Goal: Task Accomplishment & Management: Use online tool/utility

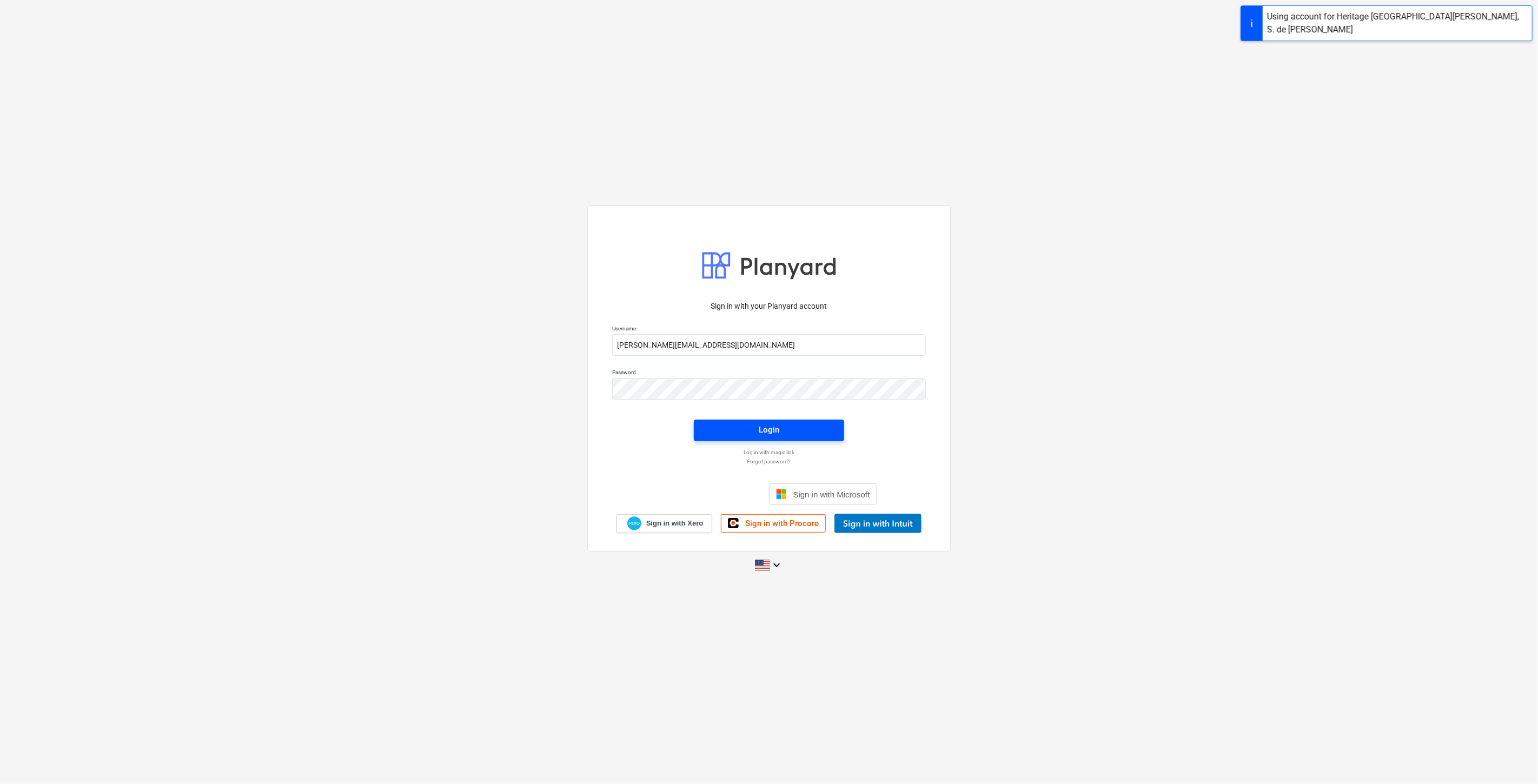
click at [780, 431] on span "Login" at bounding box center [768, 430] width 124 height 14
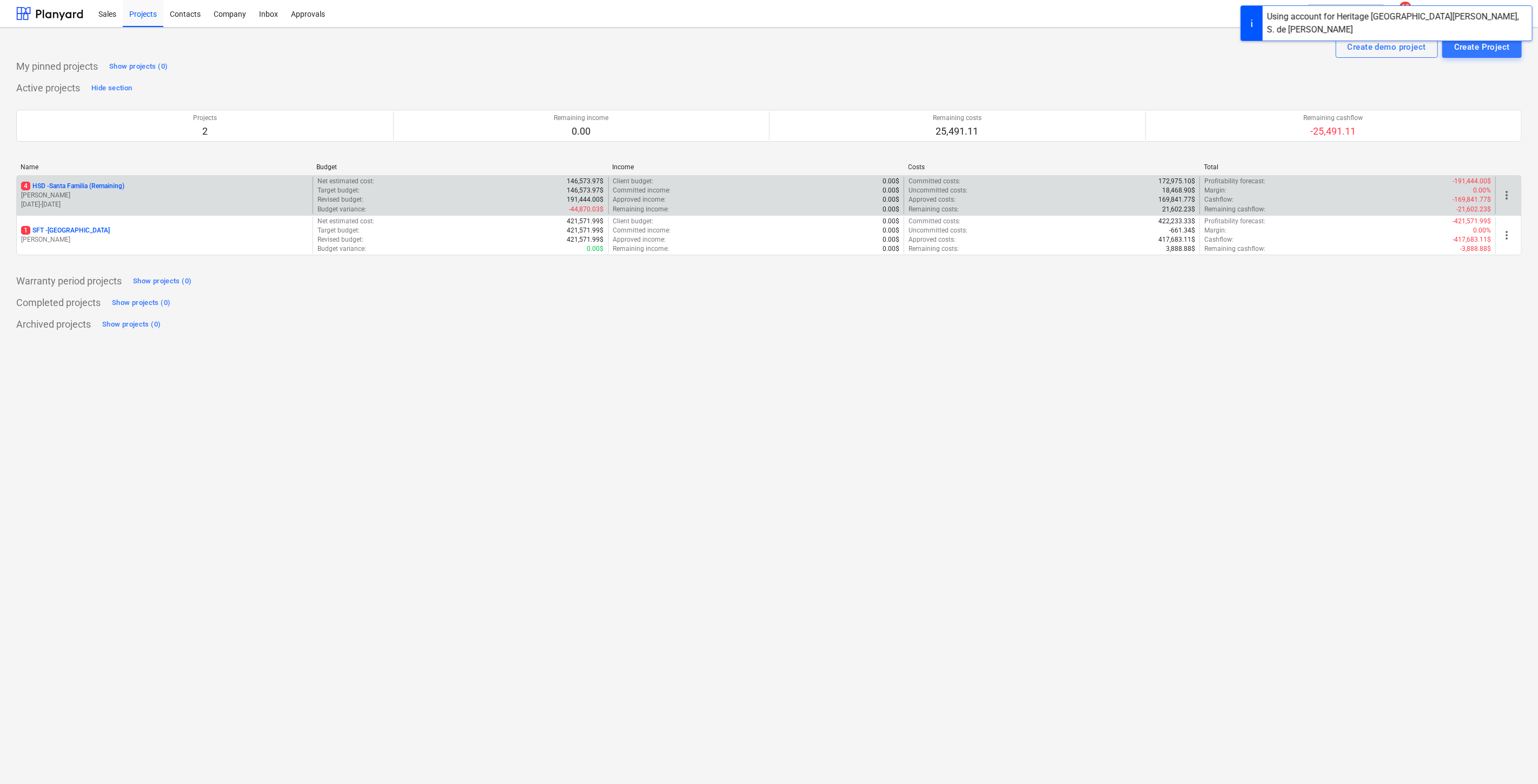
click at [78, 191] on p "[PERSON_NAME]" at bounding box center [164, 195] width 287 height 9
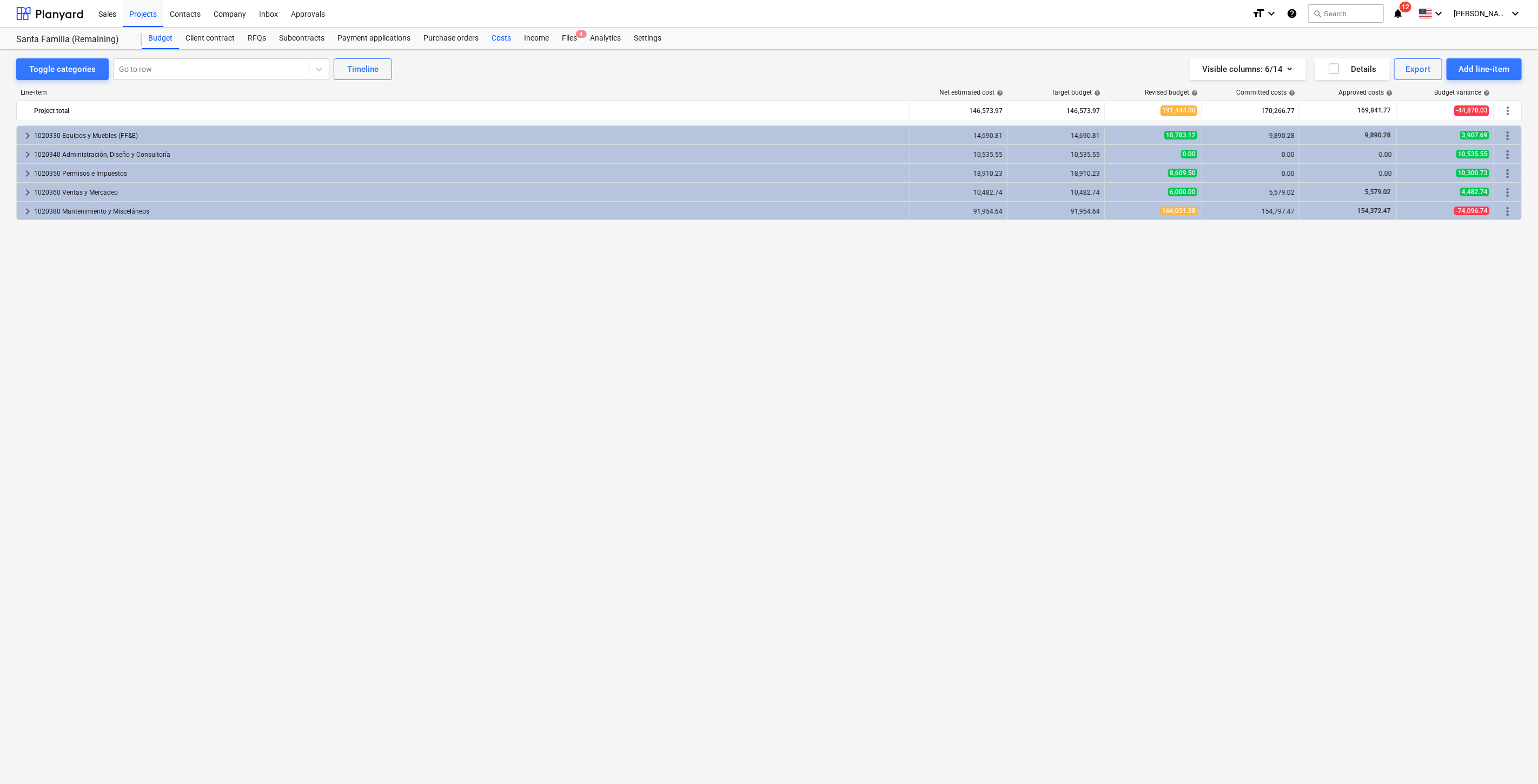
click at [496, 38] on div "Costs" at bounding box center [501, 38] width 32 height 22
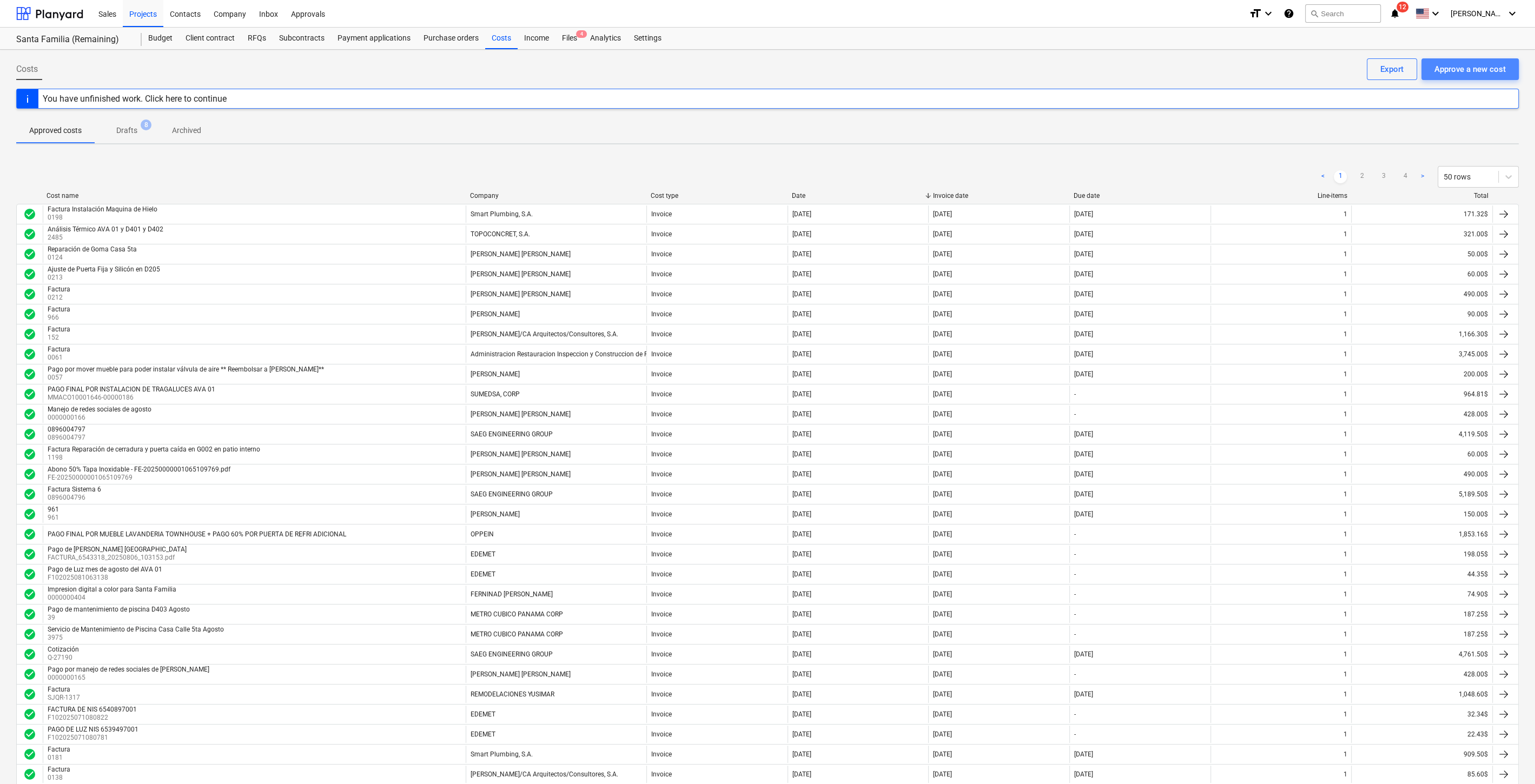
click at [1468, 70] on div "Approve a new cost" at bounding box center [1470, 70] width 71 height 14
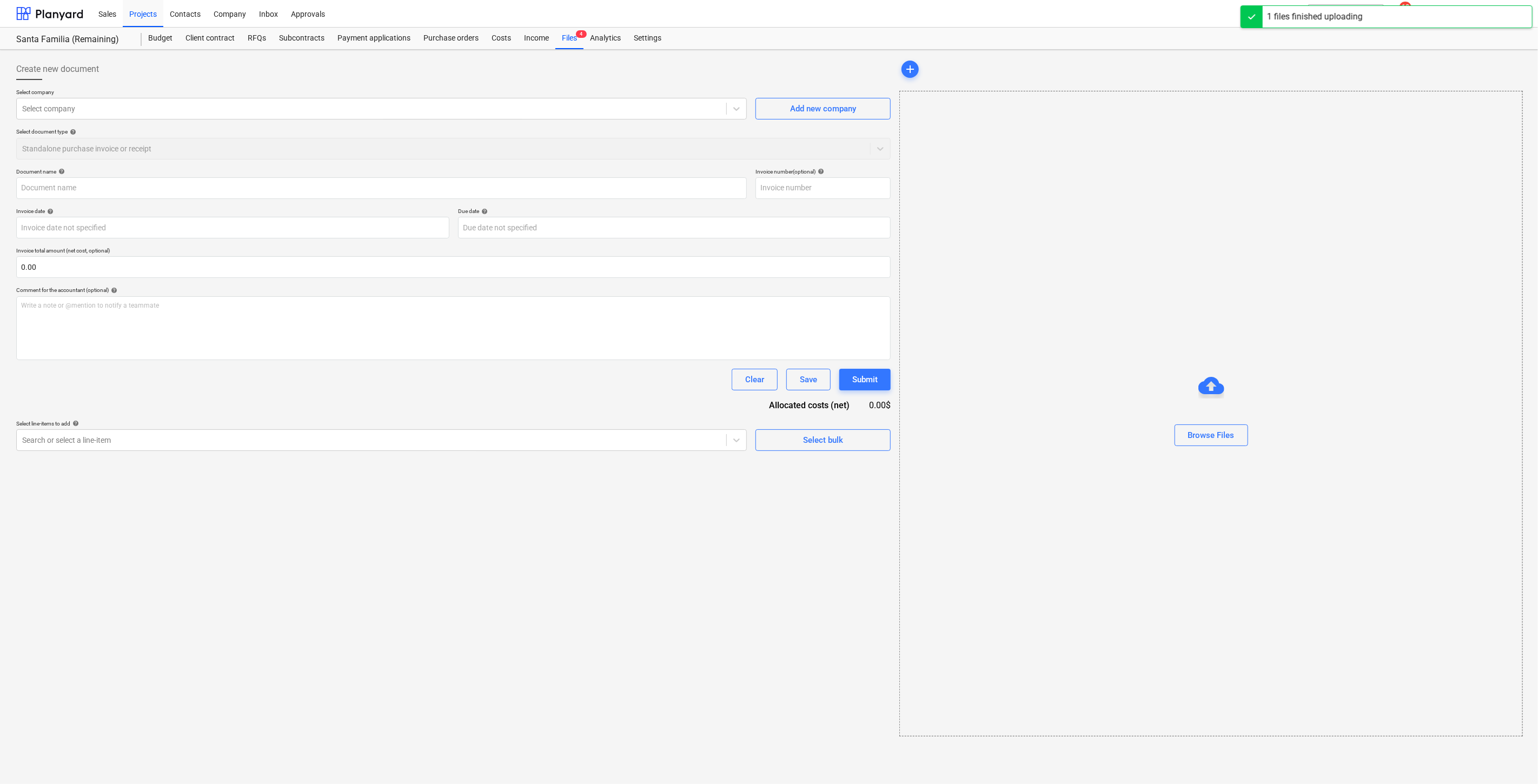
type input "FACTURA_6543318_20250906_111758.pdf"
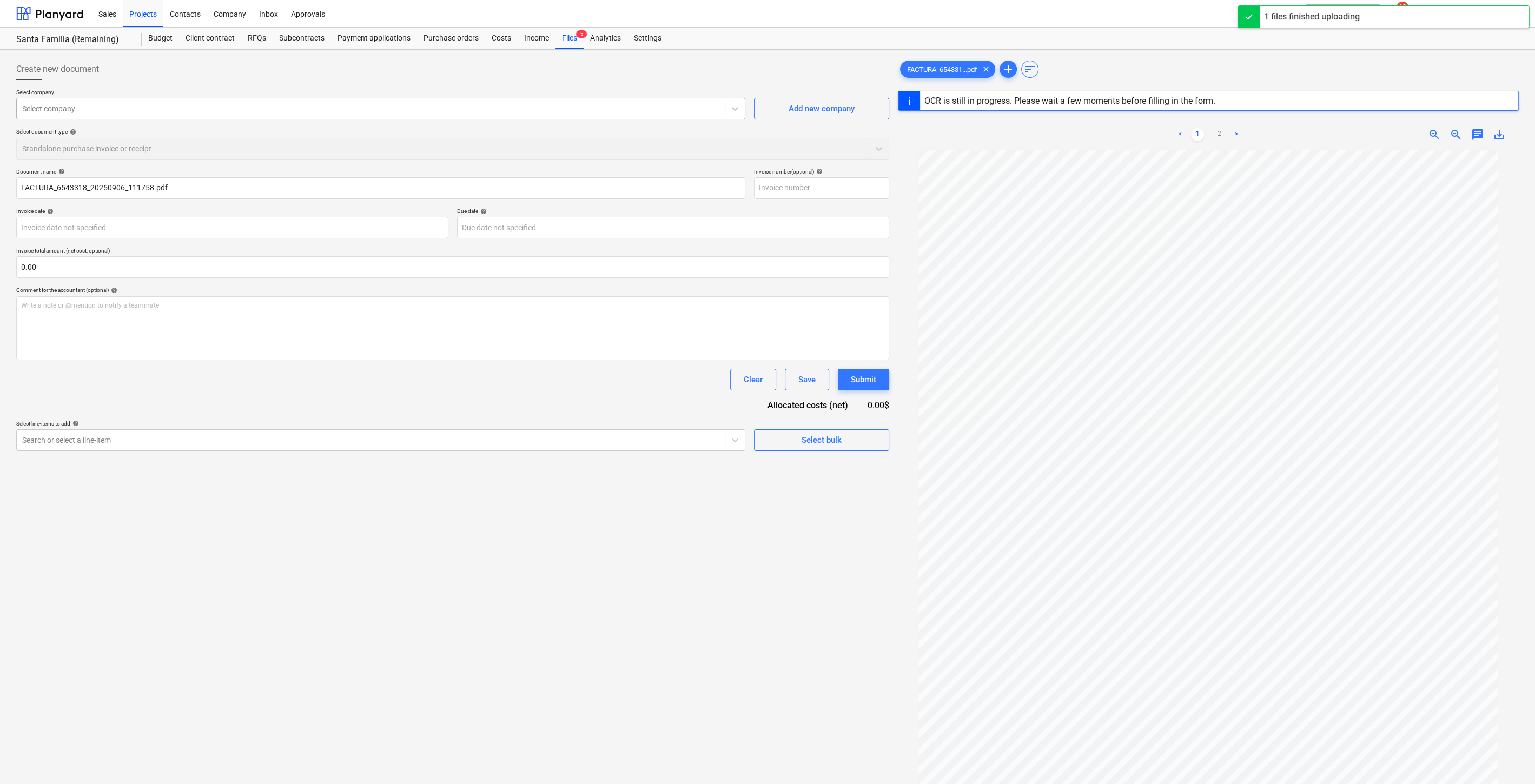
click at [500, 106] on div at bounding box center [370, 108] width 697 height 11
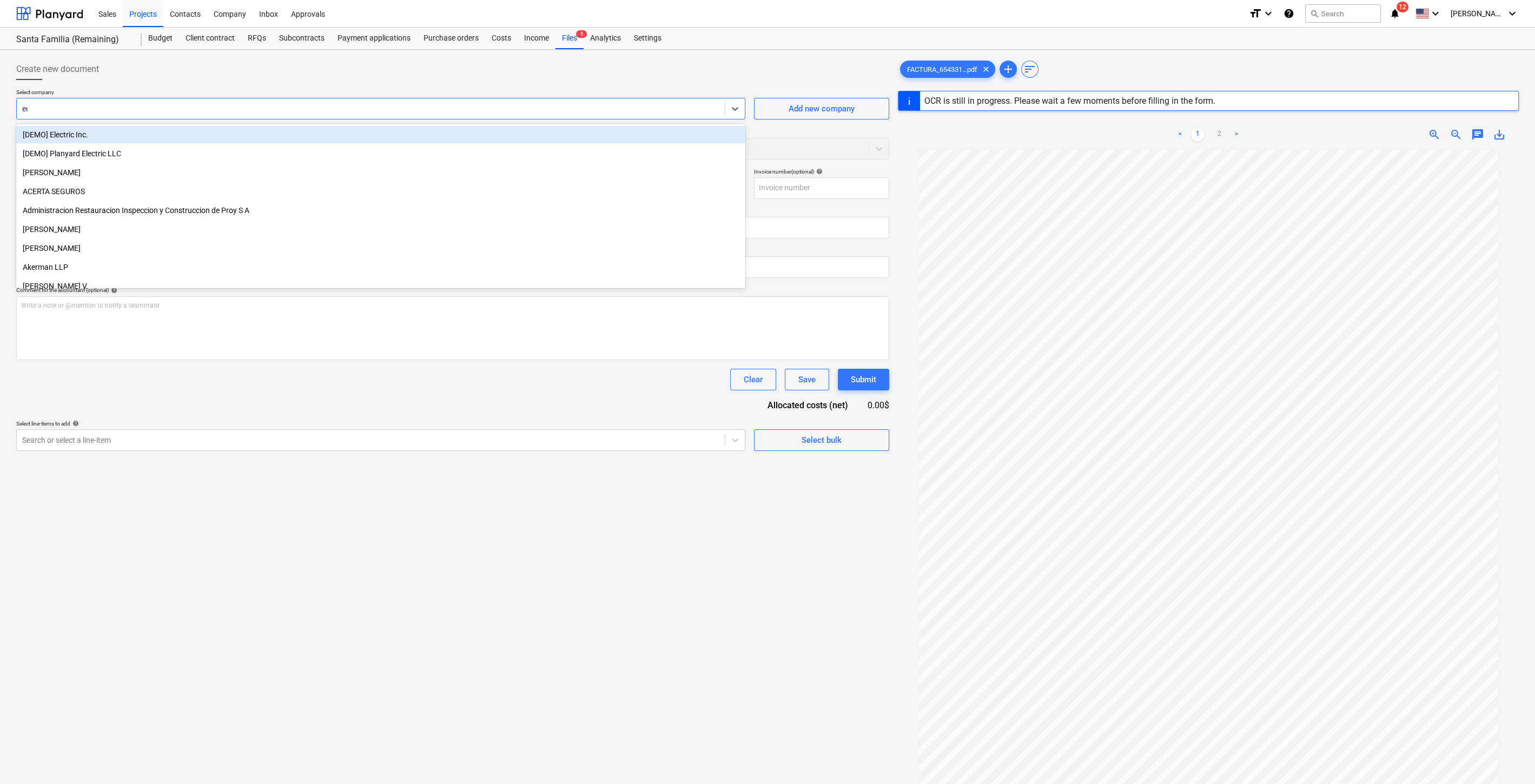
type input "ede"
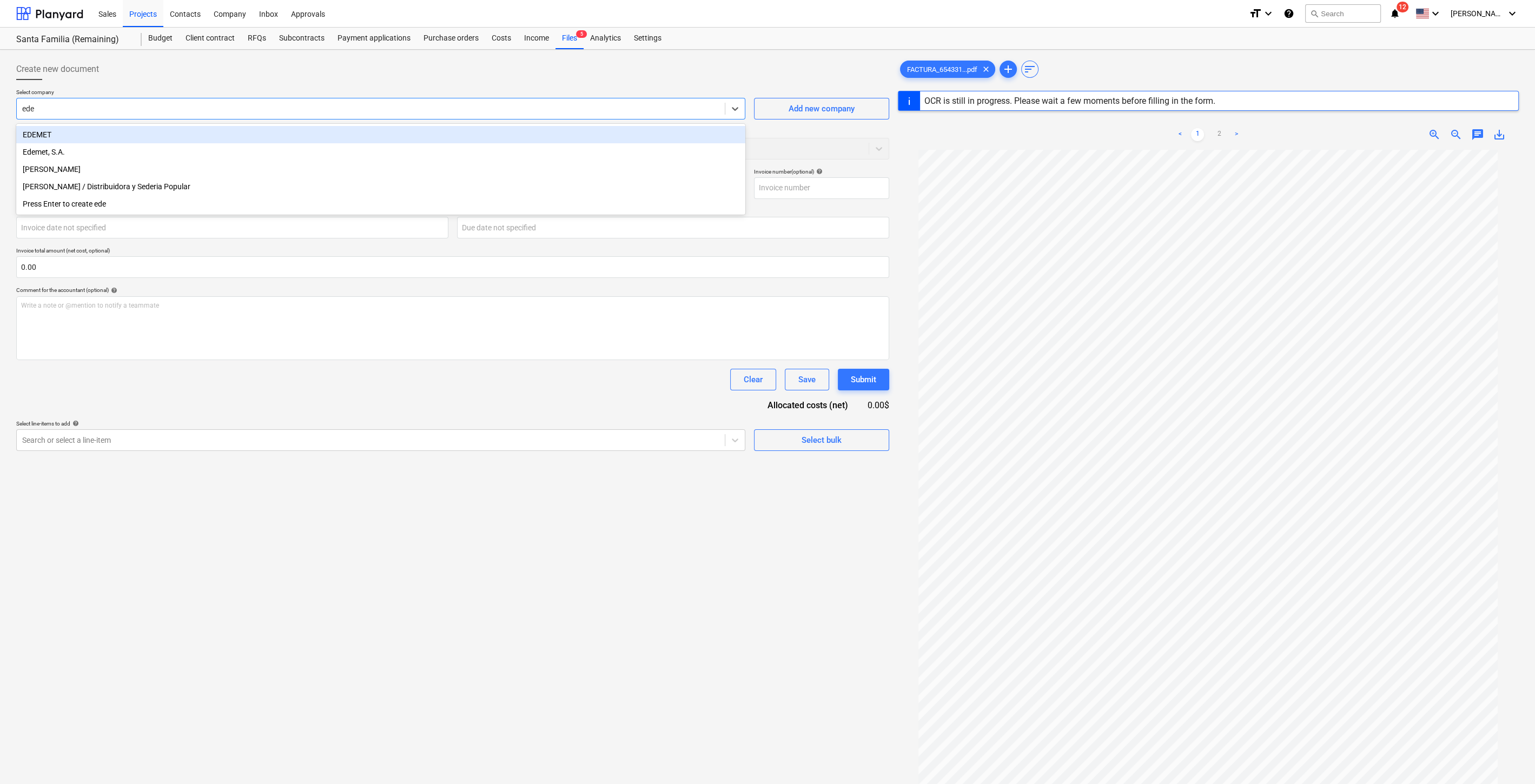
click at [119, 131] on div "EDEMET" at bounding box center [381, 135] width 729 height 17
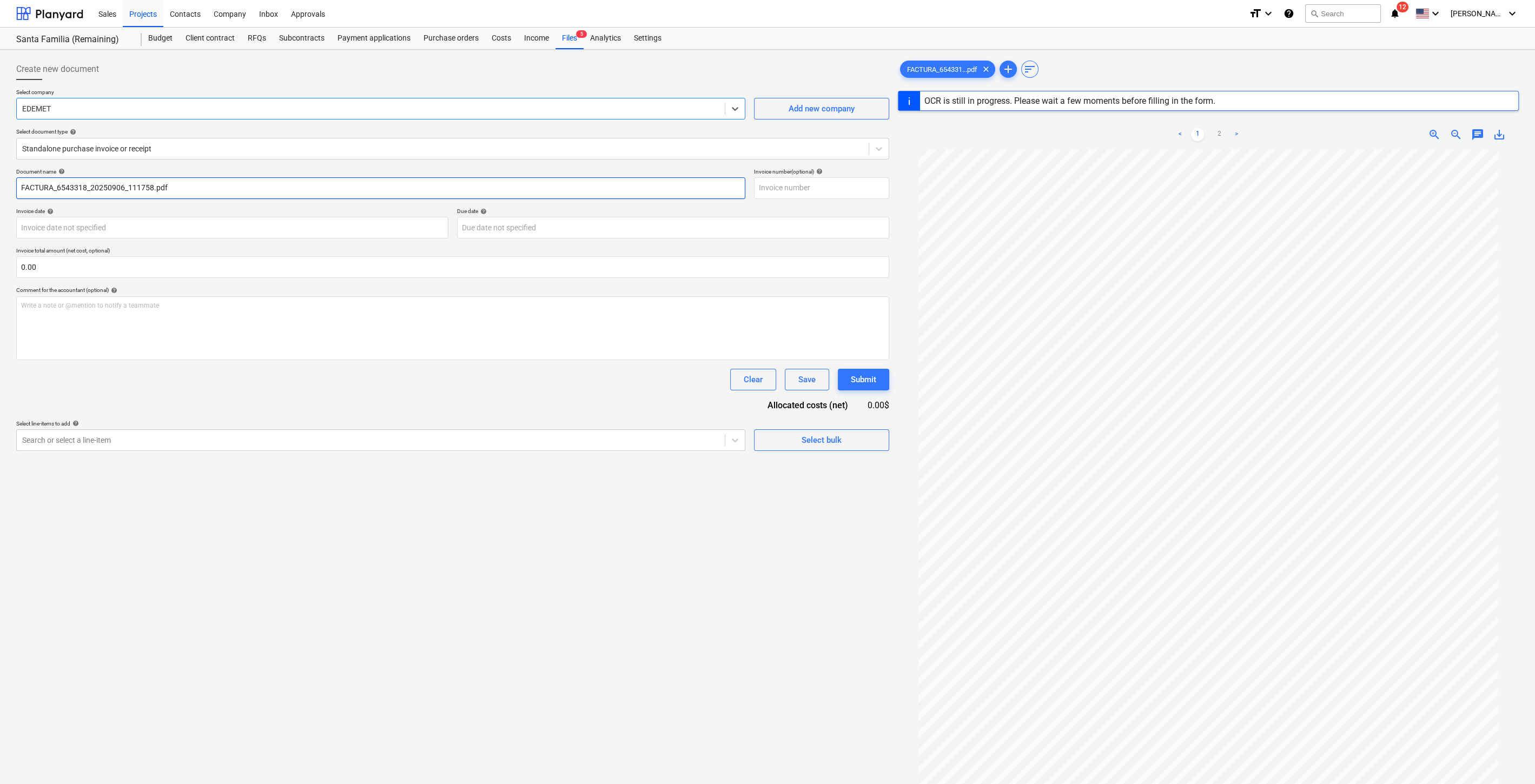
type input "11130027881"
click at [262, 196] on input "11130027881" at bounding box center [381, 188] width 729 height 22
drag, startPoint x: 242, startPoint y: 193, endPoint x: -88, endPoint y: 179, distance: 330.3
click at [0, 179] on html "Sales Projects Contacts Company Inbox Approvals format_size keyboard_arrow_down…" at bounding box center [767, 392] width 1535 height 784
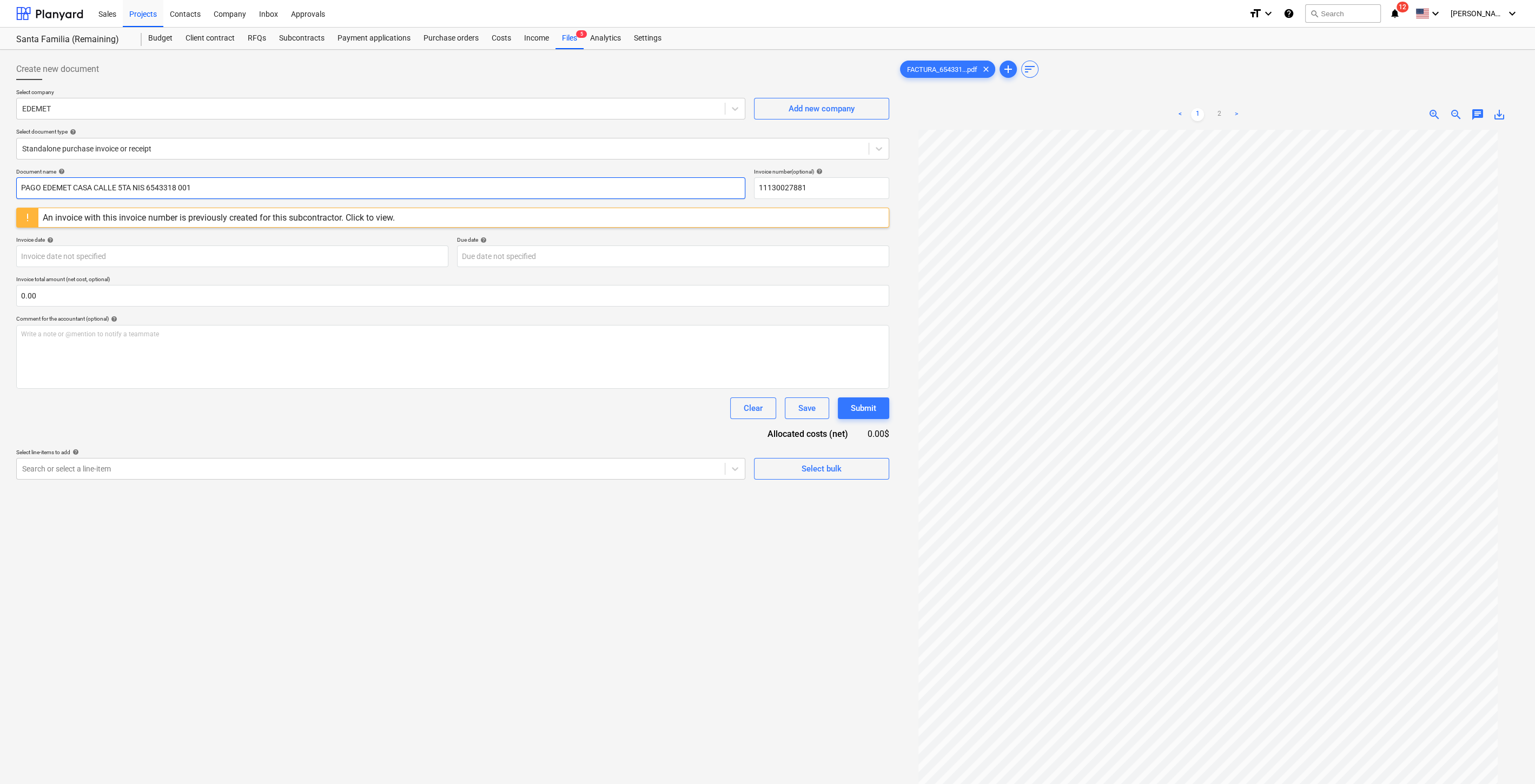
type input "PAGO EDEMET CASA CALLE 5TA NIS 6543318 001"
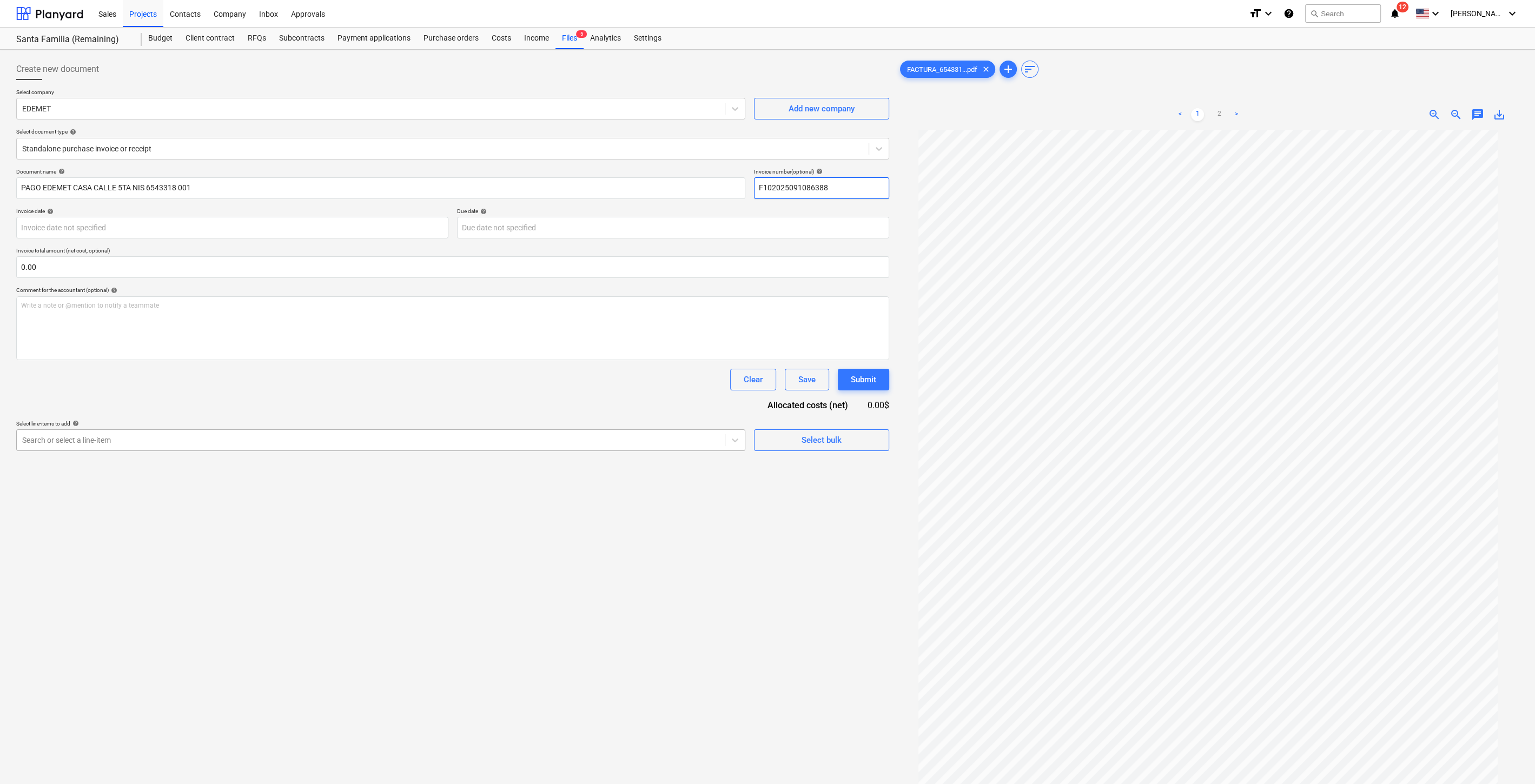
type input "F102025091086388"
click at [108, 447] on div "Search or select a line-item" at bounding box center [381, 440] width 729 height 22
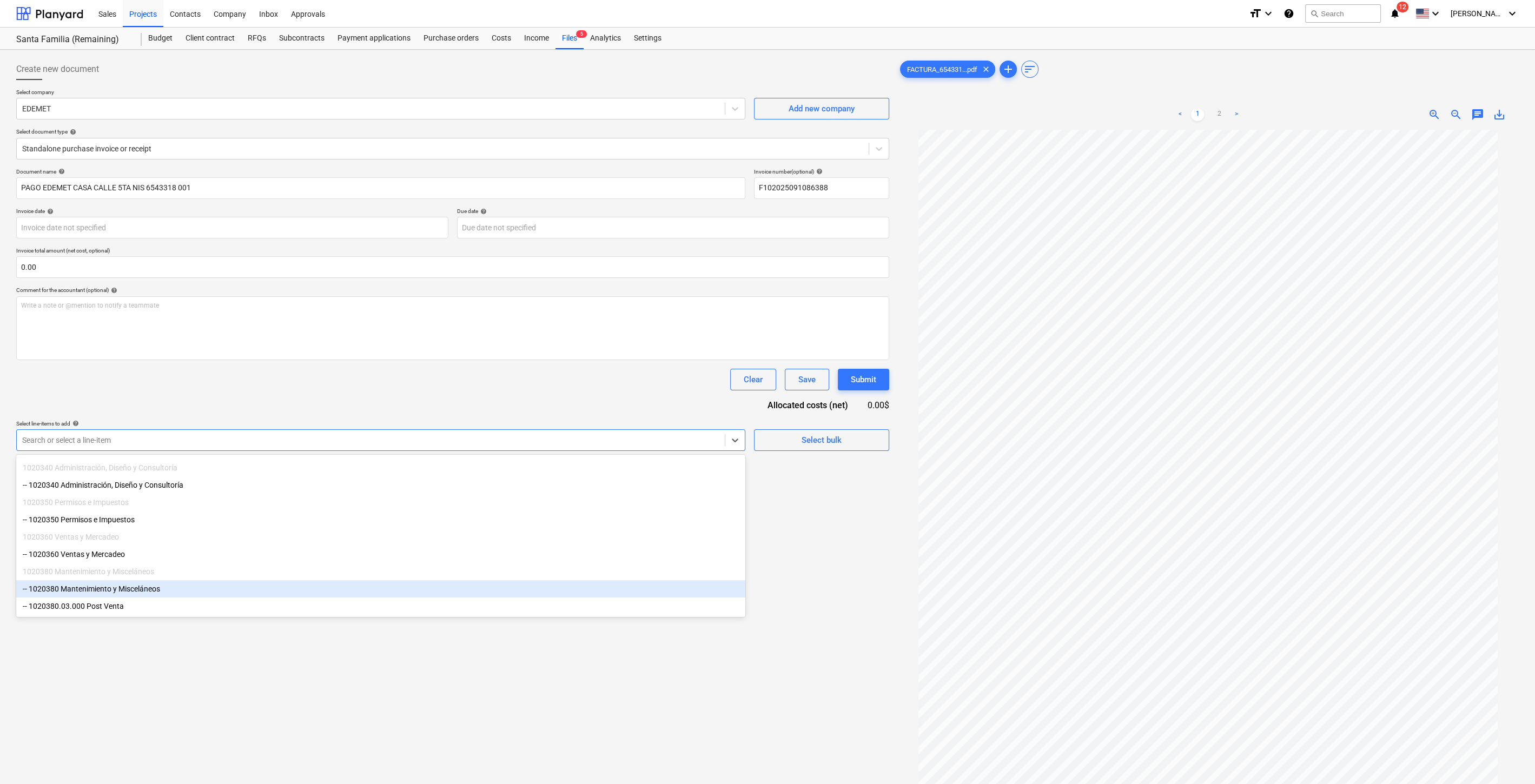
click at [141, 582] on div "-- 1020380 Mantenimiento y Misceláneos" at bounding box center [381, 589] width 729 height 17
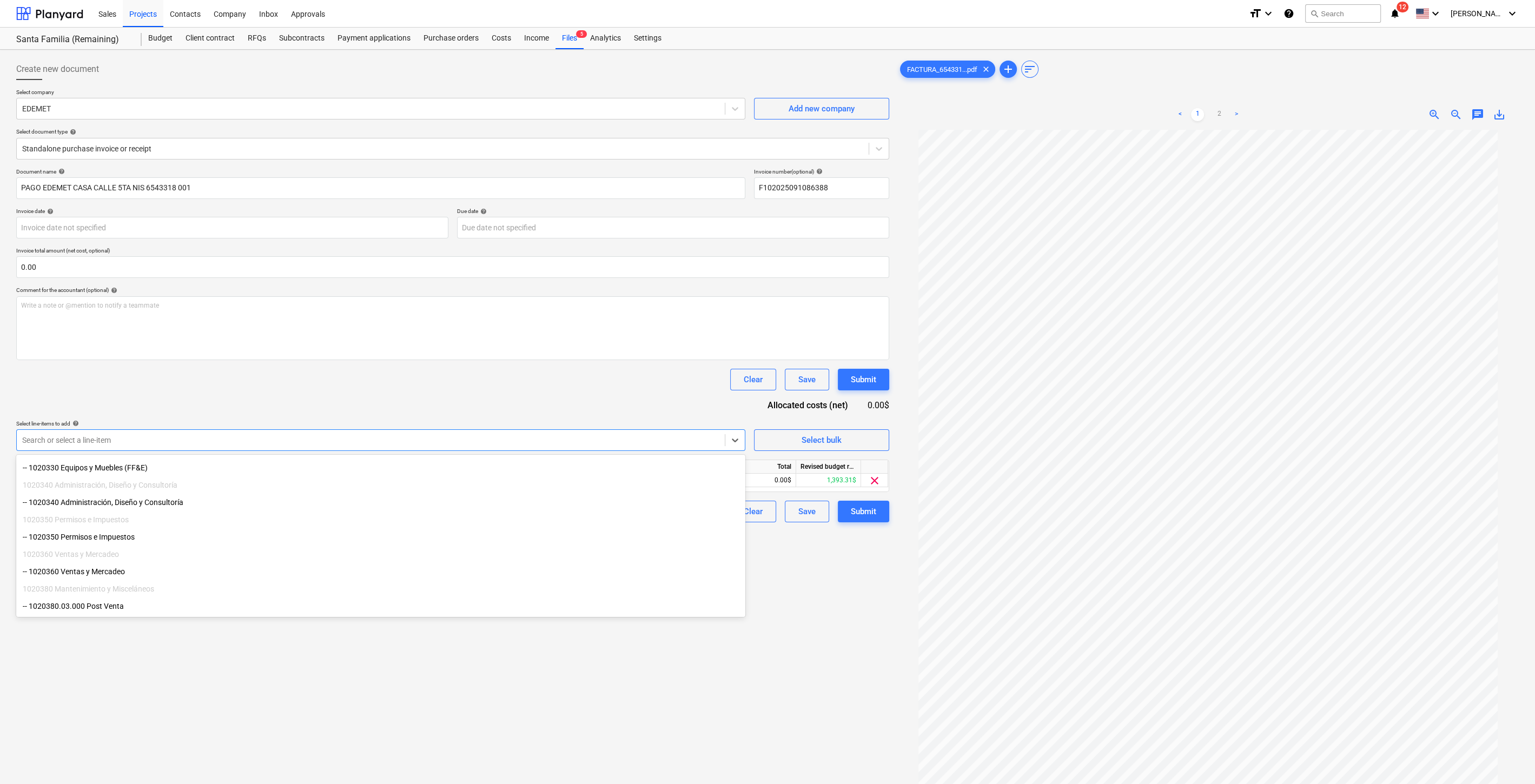
scroll to position [74, 0]
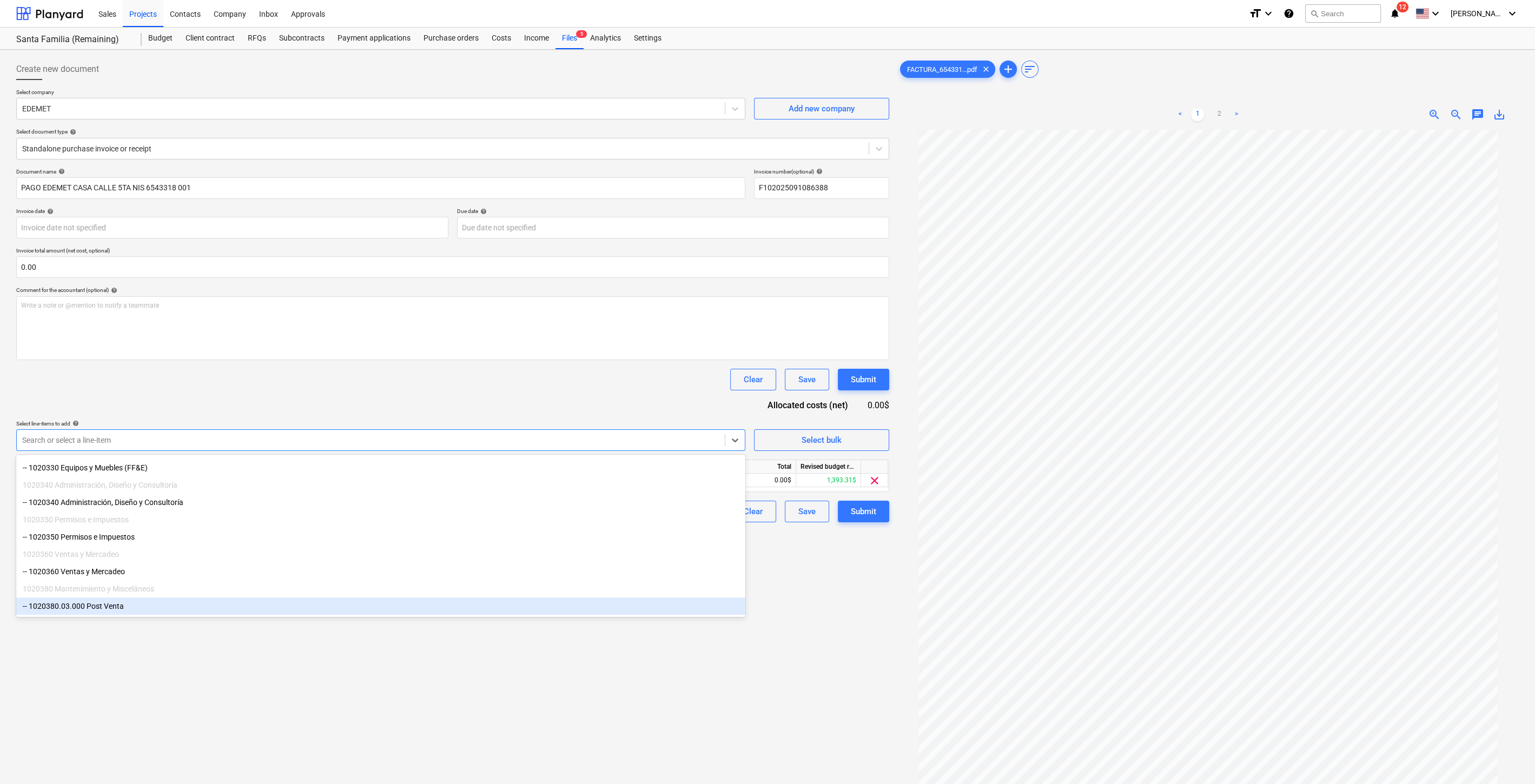
click at [803, 611] on div "Create new document Select company EDEMET Add new company Select document type …" at bounding box center [453, 470] width 882 height 834
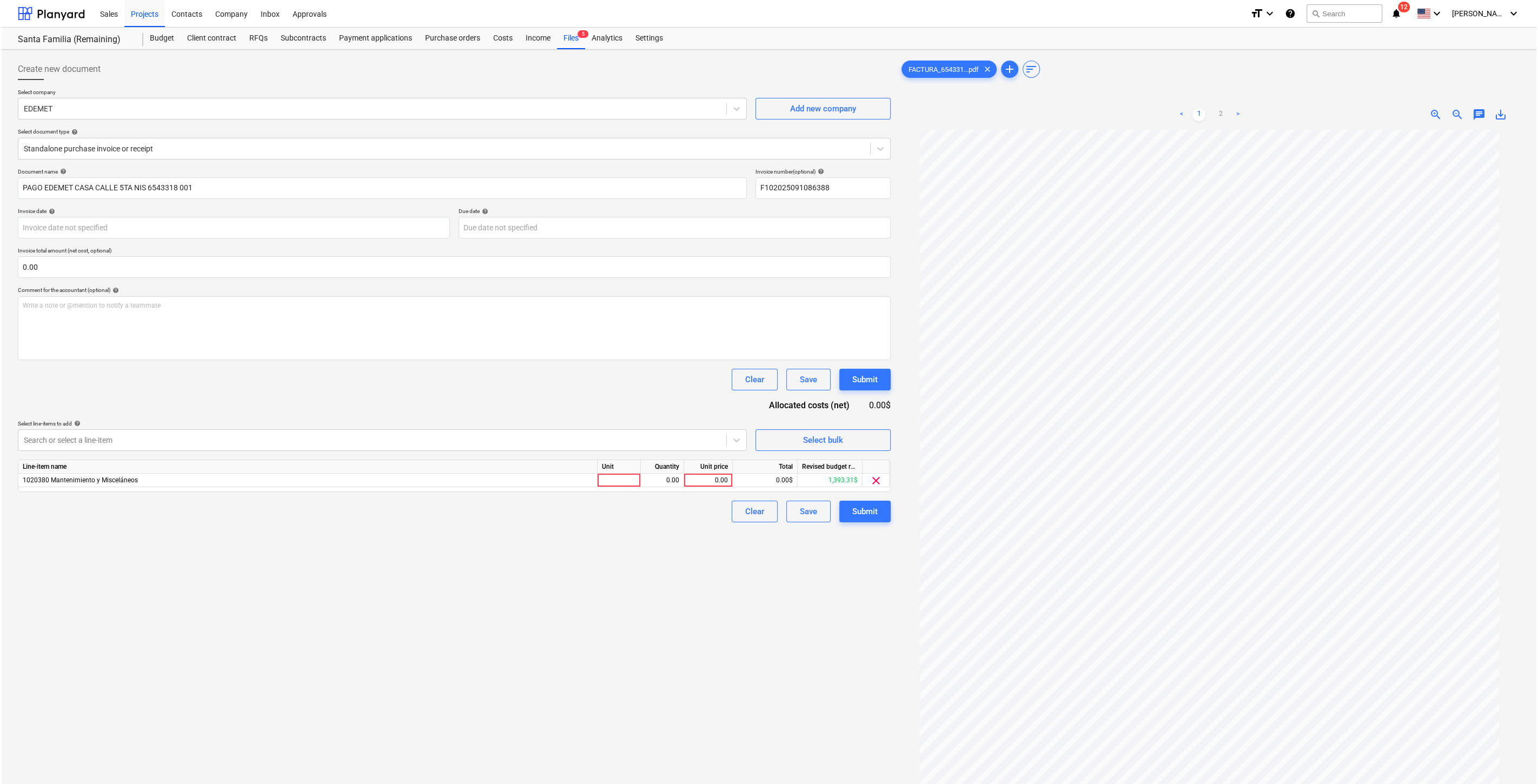
scroll to position [108, 0]
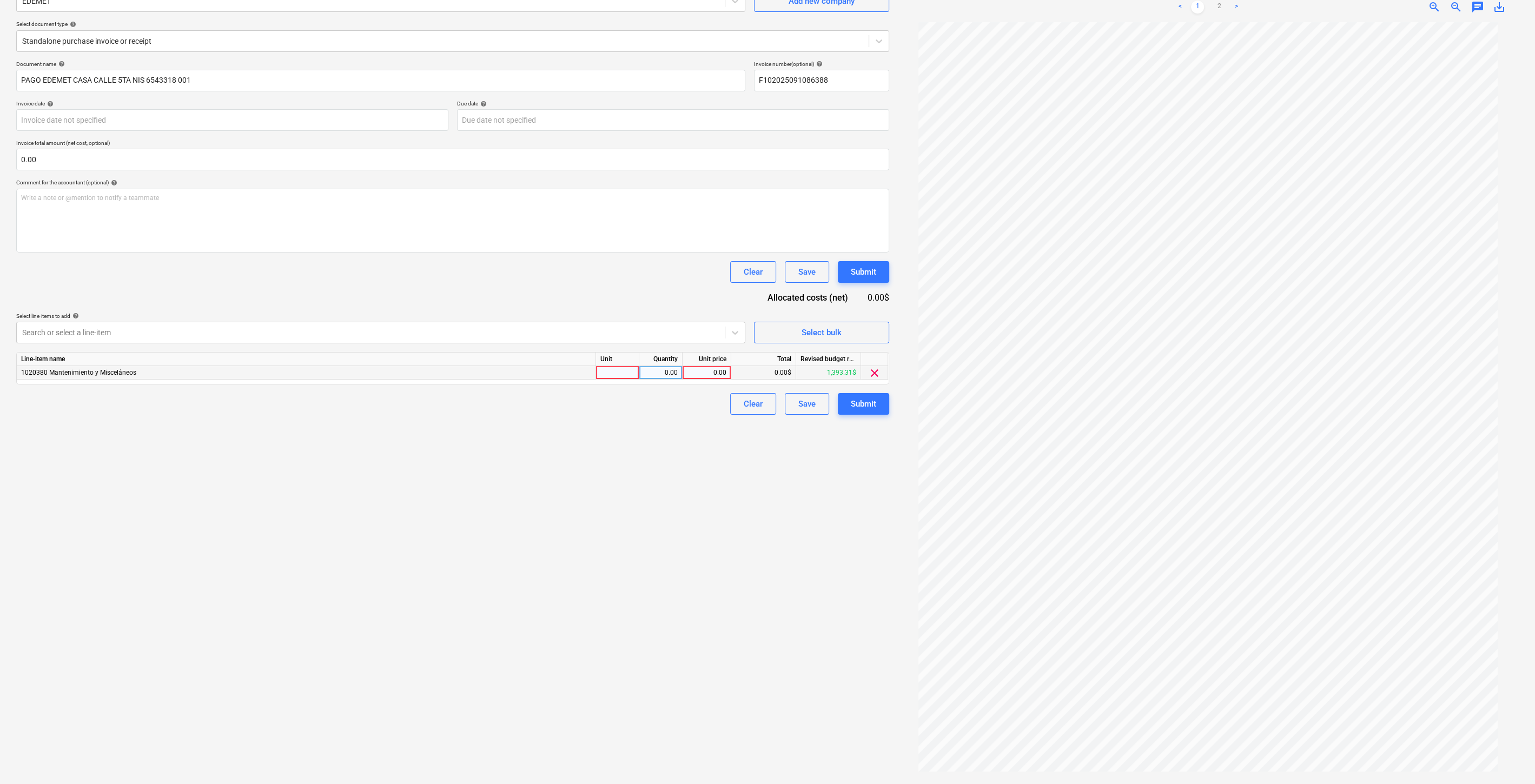
click at [714, 370] on div "0.00" at bounding box center [706, 373] width 39 height 14
type input "133.11"
click at [626, 512] on div "Create new document Select company EDEMET Add new company Select document type …" at bounding box center [453, 363] width 882 height 834
click at [875, 399] on div "Submit" at bounding box center [863, 404] width 25 height 14
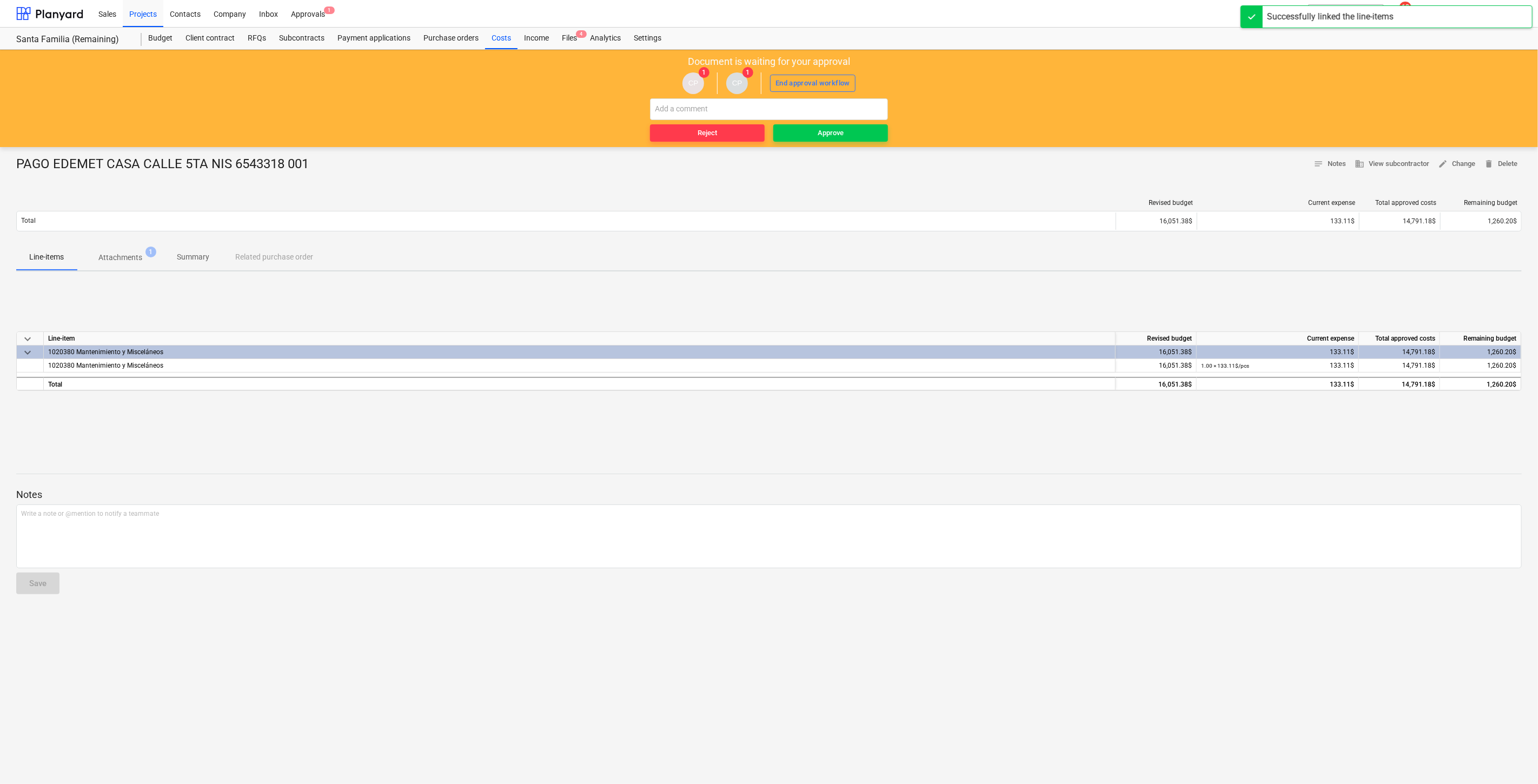
drag, startPoint x: 856, startPoint y: 133, endPoint x: 691, endPoint y: 169, distance: 168.9
click at [856, 133] on span "Approve" at bounding box center [831, 133] width 106 height 12
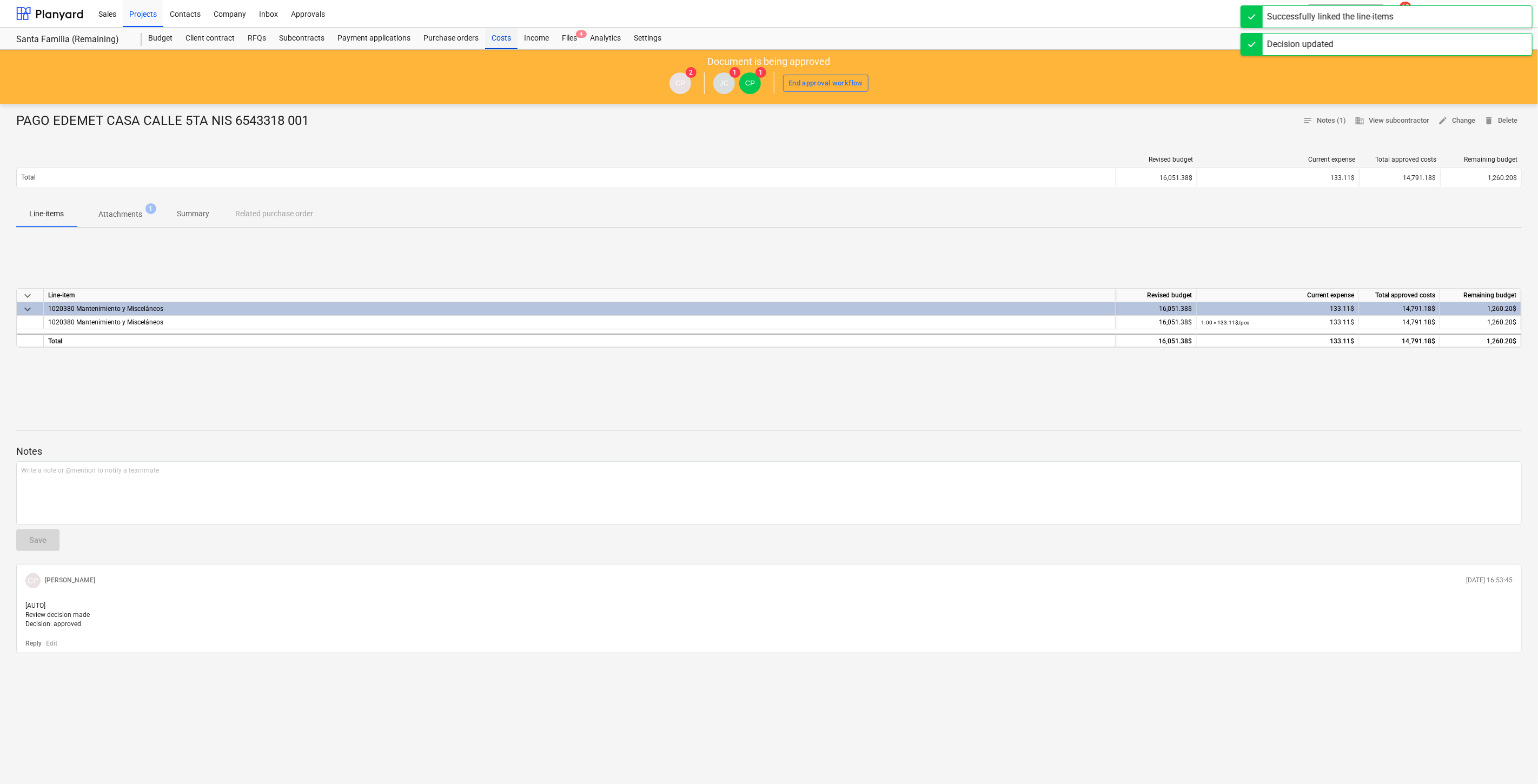
click at [496, 34] on div "Costs" at bounding box center [501, 38] width 32 height 22
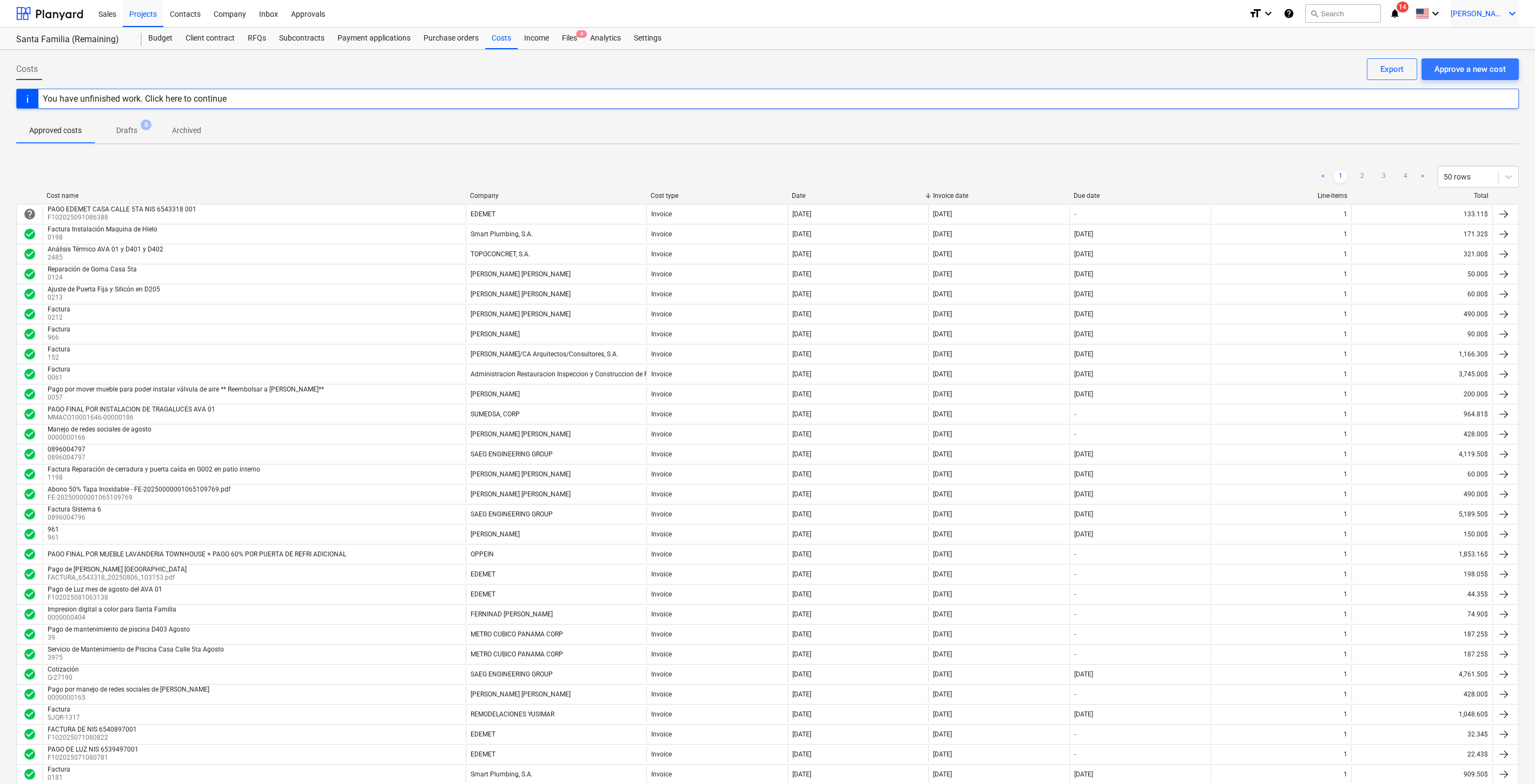
click at [1495, 14] on span "[PERSON_NAME]" at bounding box center [1477, 14] width 54 height 9
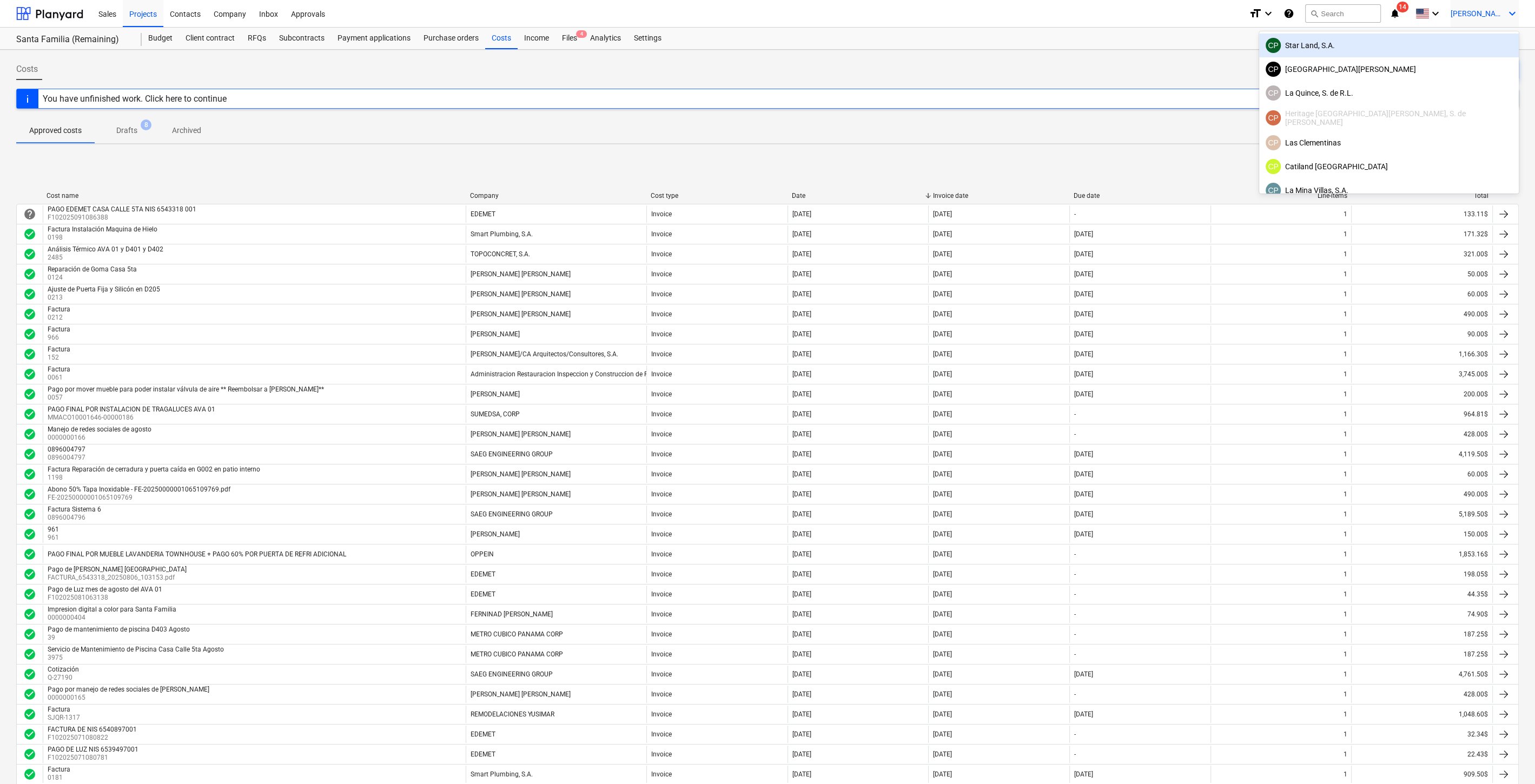
click at [1427, 47] on div "CP Star Land, S.A." at bounding box center [1389, 45] width 246 height 15
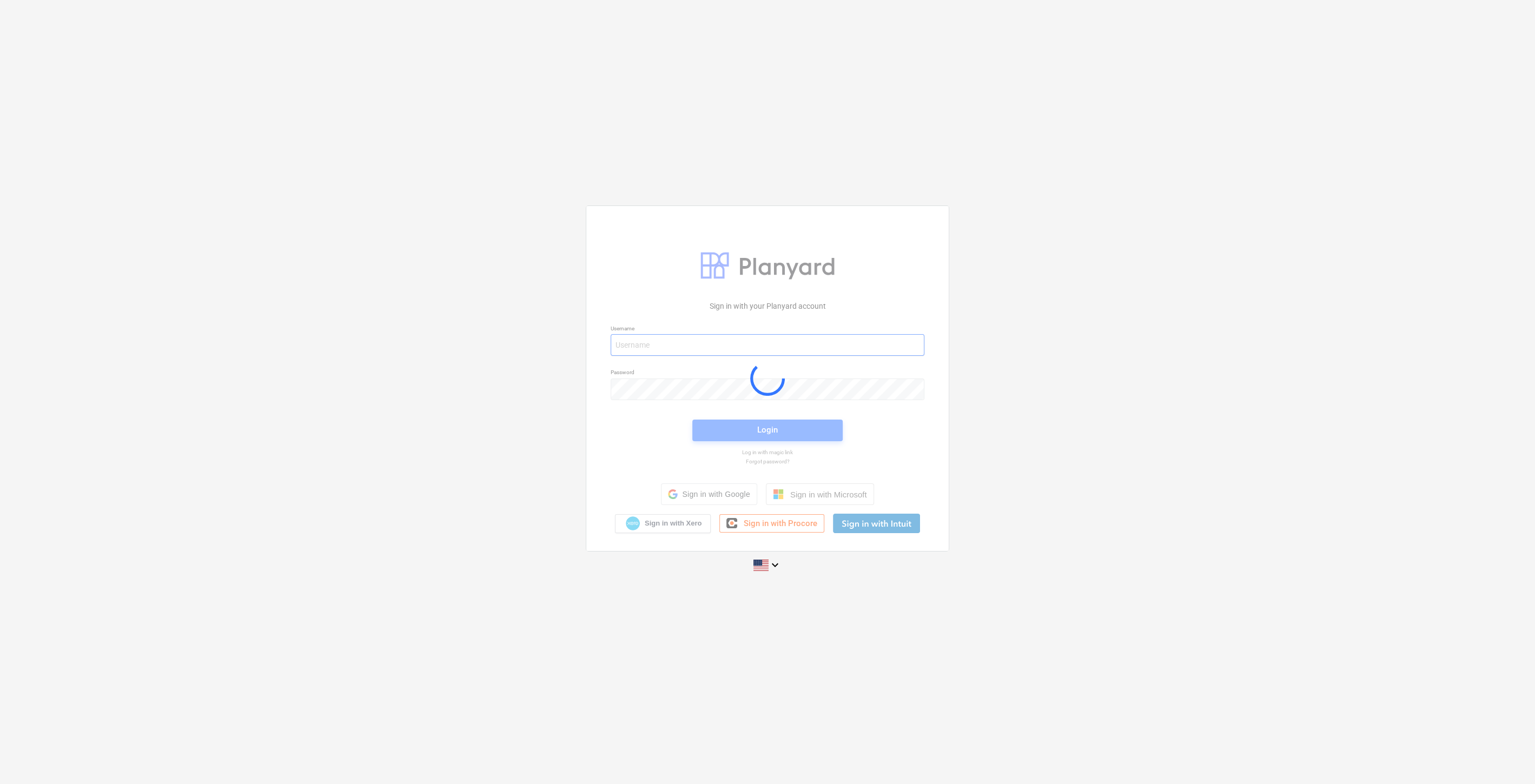
type input "[PERSON_NAME][EMAIL_ADDRESS][DOMAIN_NAME]"
